Goal: Information Seeking & Learning: Learn about a topic

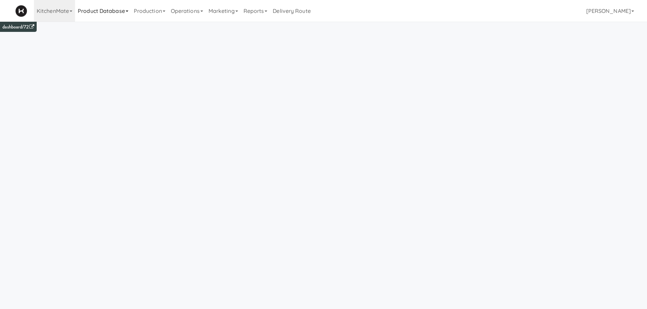
click at [100, 12] on link "Product Database" at bounding box center [103, 11] width 56 height 22
click at [174, 10] on link "Operations" at bounding box center [187, 11] width 38 height 22
click at [178, 26] on link "Sites" at bounding box center [195, 29] width 54 height 12
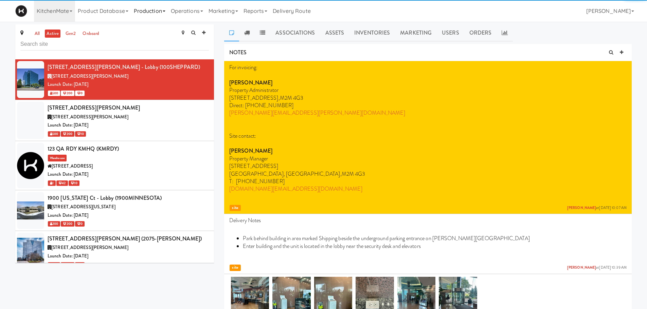
click at [162, 12] on link "Production" at bounding box center [149, 11] width 37 height 22
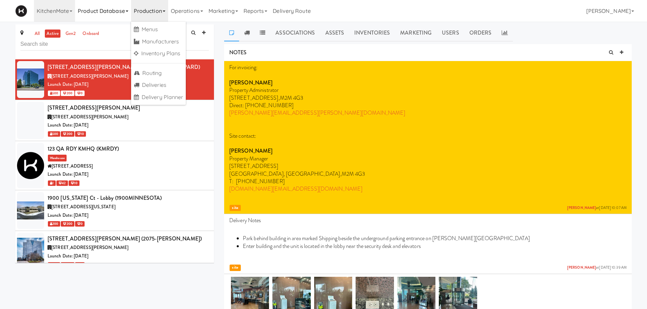
click at [120, 9] on link "Product Database" at bounding box center [103, 11] width 56 height 22
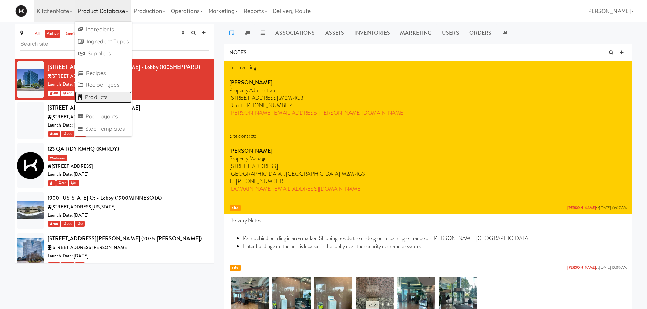
click at [95, 100] on link "Products" at bounding box center [103, 97] width 57 height 12
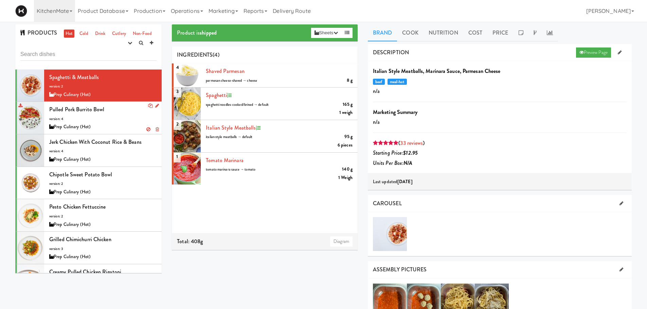
click at [113, 114] on div "Pulled Pork Burrito Bowl version: 4 Prep Culinary (Hot)" at bounding box center [102, 118] width 107 height 27
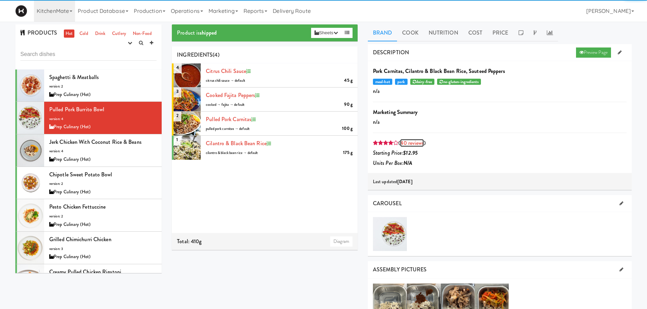
click at [418, 141] on link "40 reviews" at bounding box center [412, 143] width 24 height 8
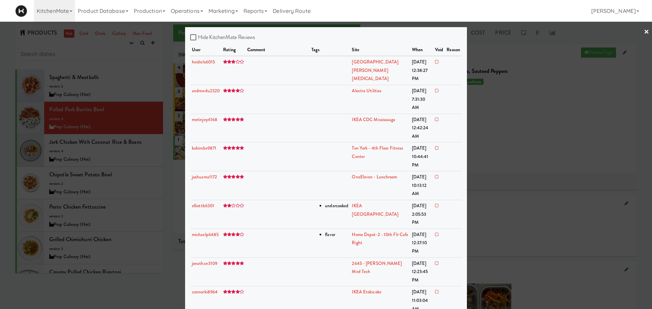
click at [429, 30] on link "×" at bounding box center [646, 32] width 5 height 21
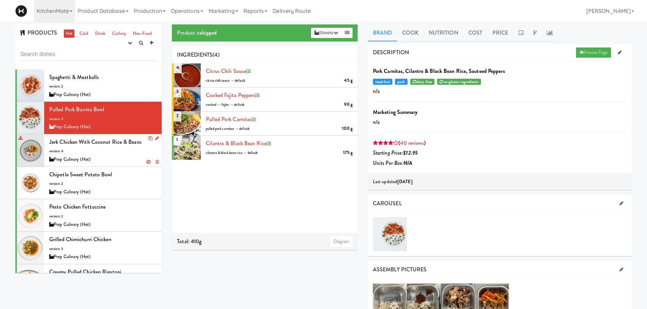
click at [93, 140] on span "Jerk Chicken with Coconut Rice & Beans" at bounding box center [95, 142] width 92 height 8
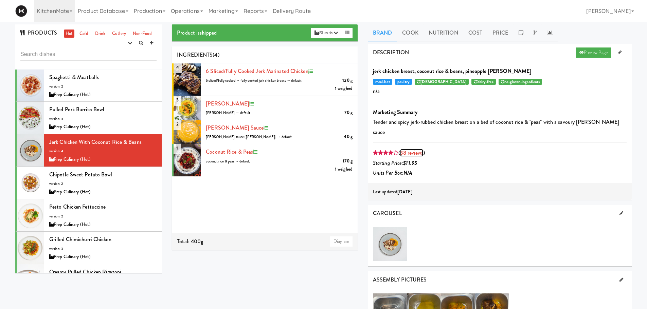
click at [405, 149] on link "38 reviews" at bounding box center [411, 153] width 23 height 8
